Goal: Task Accomplishment & Management: Manage account settings

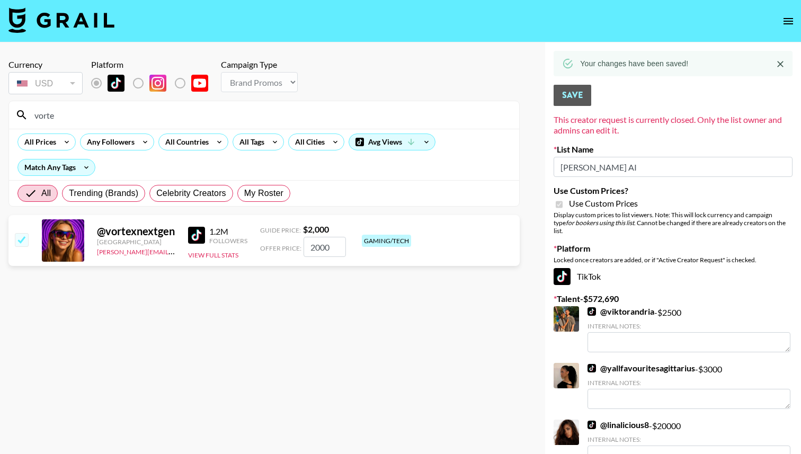
select select "Brand"
click at [76, 7] on img at bounding box center [61, 19] width 106 height 25
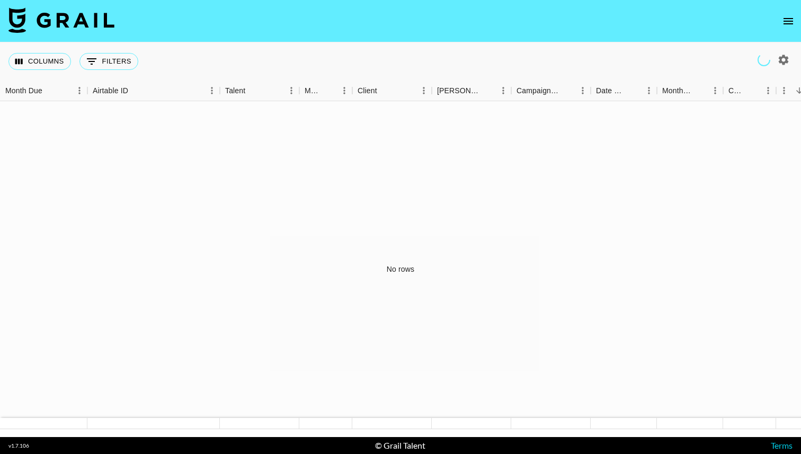
click at [76, 7] on img at bounding box center [61, 19] width 106 height 25
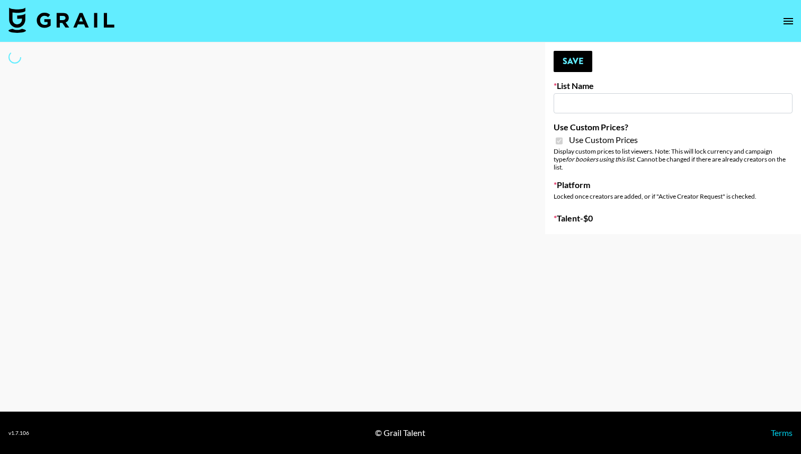
type input "Hily (10th Oct)"
checkbox input "true"
select select "Brand"
